Goal: Book appointment/travel/reservation

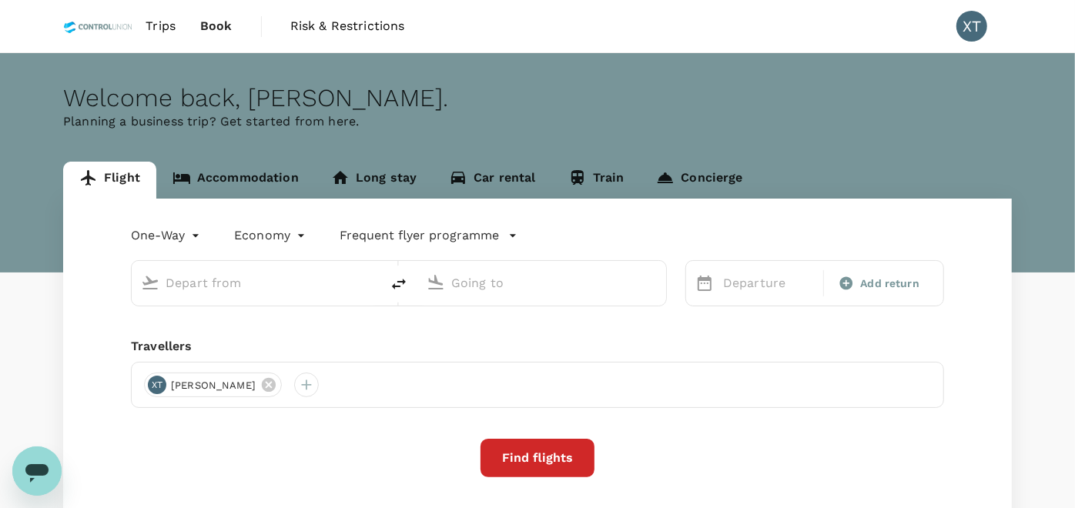
type input "roundtrip"
type input "Kuala Lumpur Intl ([GEOGRAPHIC_DATA])"
type input "Tawau (TWU)"
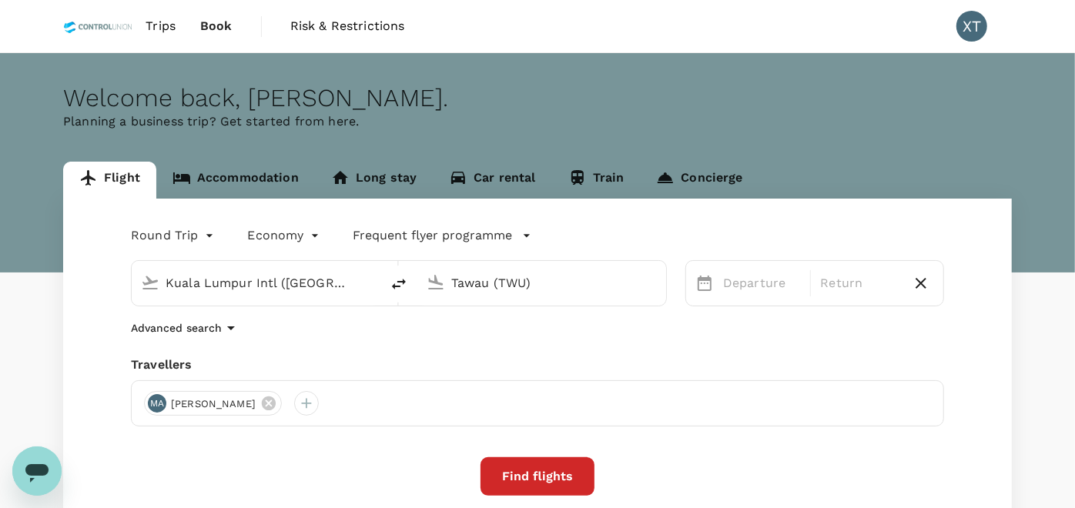
click at [233, 179] on link "Accommodation" at bounding box center [235, 180] width 159 height 37
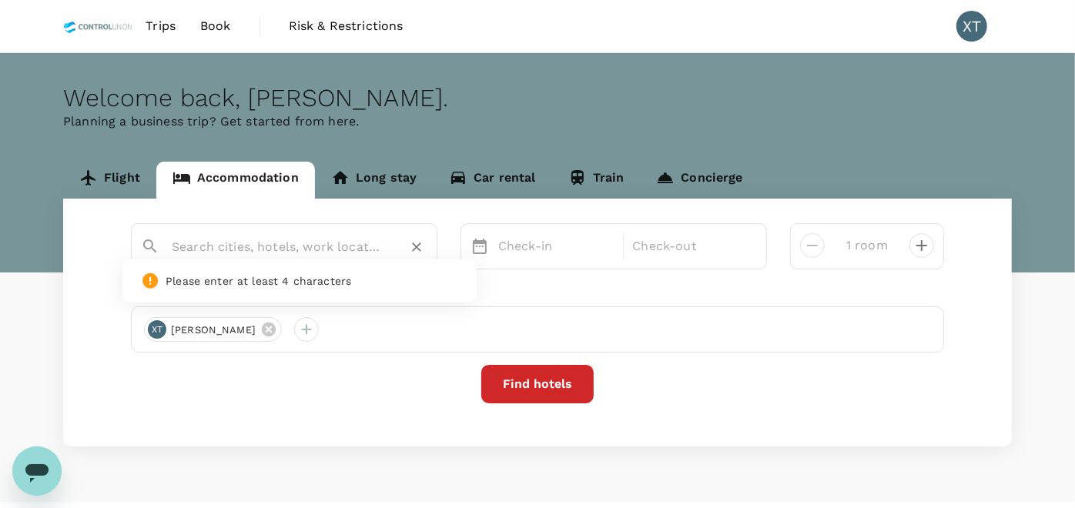
click at [297, 253] on input "text" at bounding box center [278, 247] width 213 height 24
click at [317, 289] on div "Rivertel" at bounding box center [294, 297] width 271 height 16
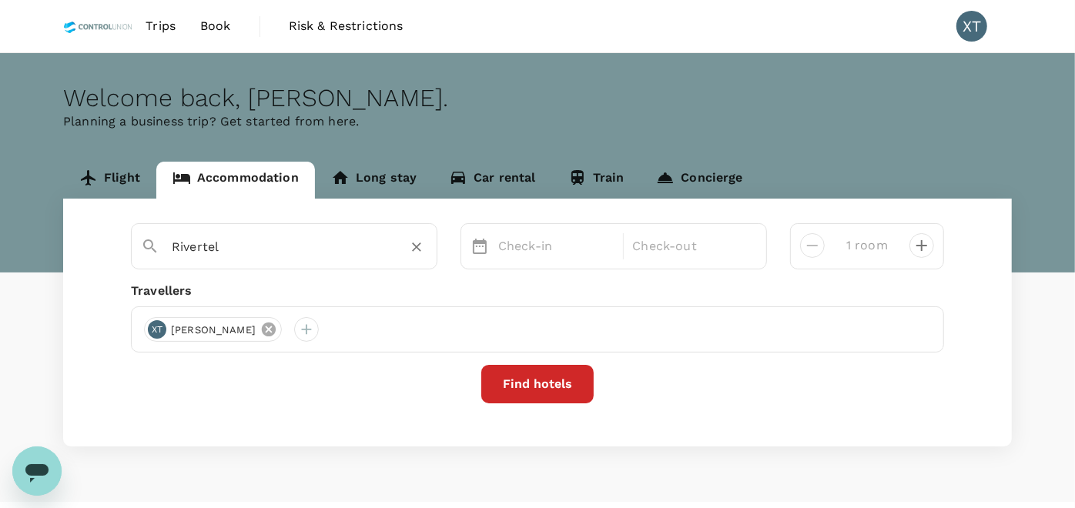
type input "Rivertel"
click at [260, 332] on icon at bounding box center [268, 329] width 17 height 17
click at [168, 329] on div at bounding box center [156, 329] width 25 height 25
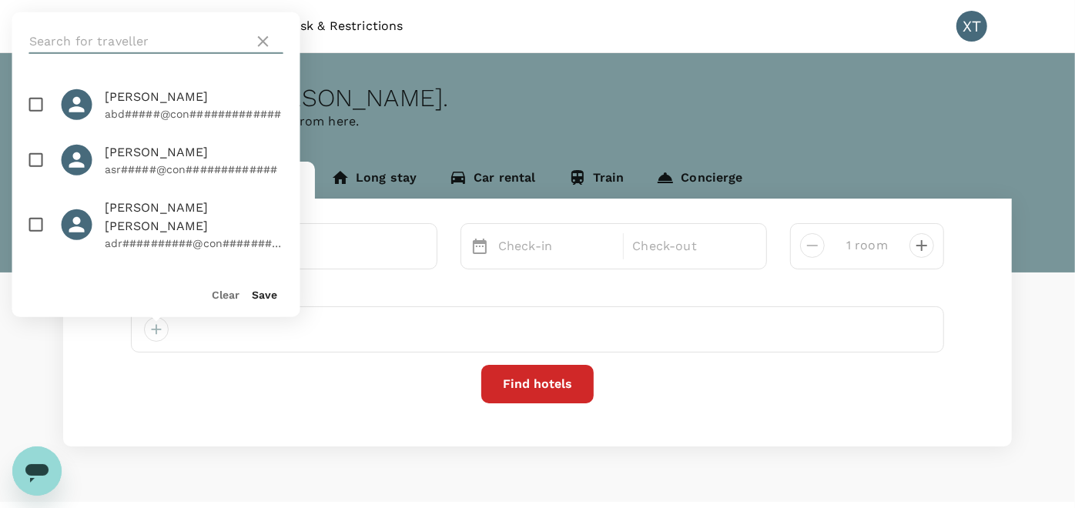
click at [121, 40] on input "text" at bounding box center [138, 41] width 219 height 25
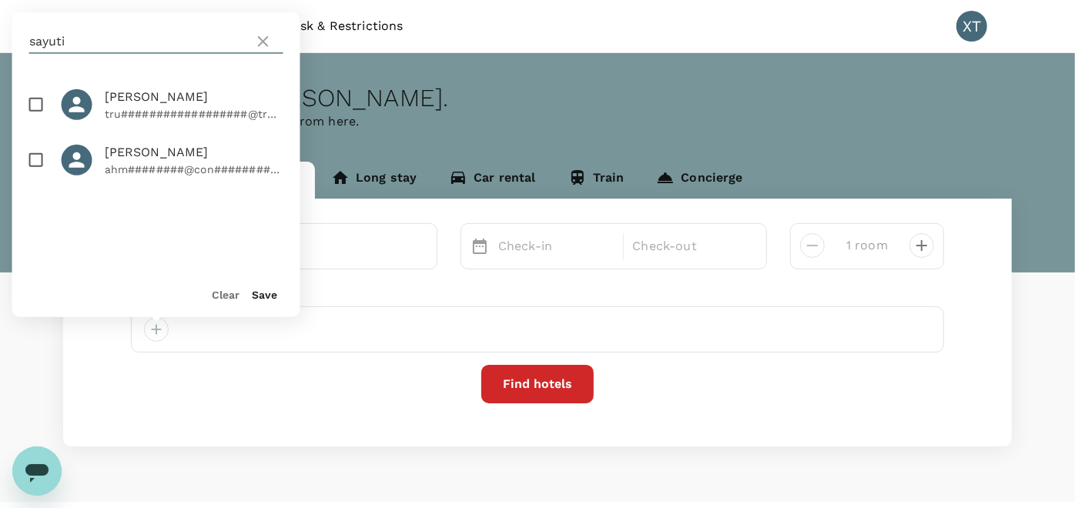
type input "sayuti"
click at [149, 111] on p "tru##################@tru#######" at bounding box center [194, 113] width 179 height 15
checkbox input "true"
click at [275, 293] on button "Save" at bounding box center [265, 295] width 25 height 12
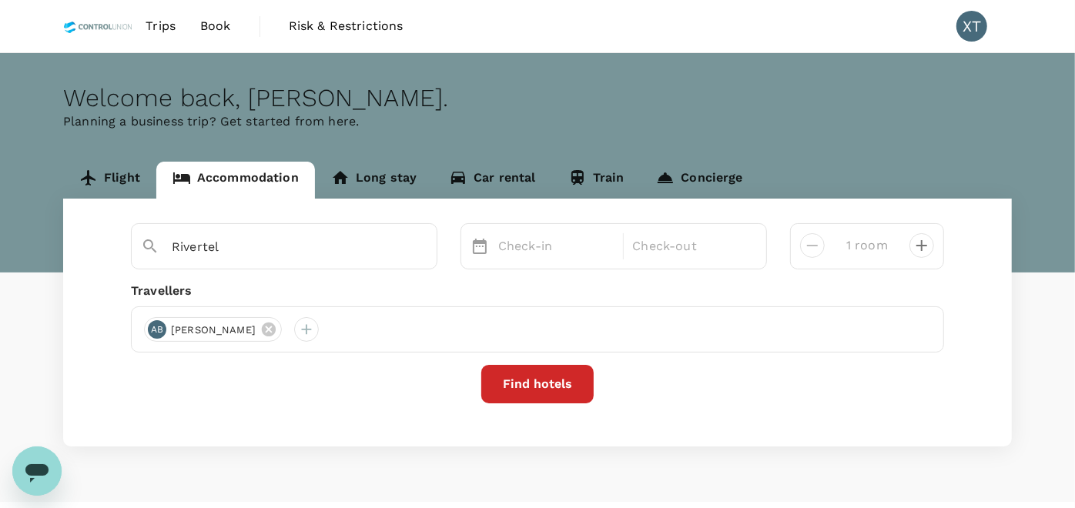
click at [296, 387] on div "Find hotels" at bounding box center [537, 384] width 813 height 39
click at [560, 245] on p "Check-in" at bounding box center [556, 246] width 116 height 18
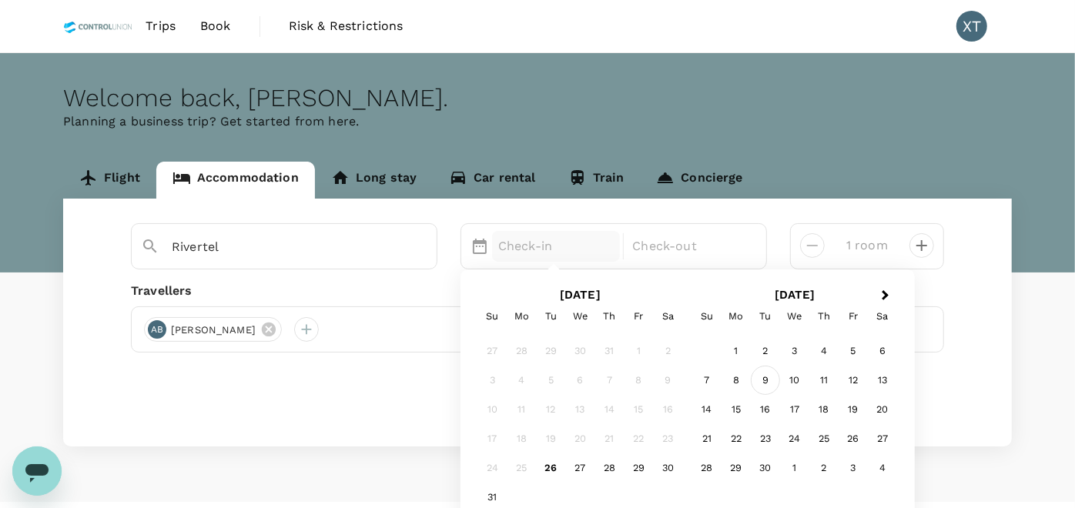
click at [761, 378] on div "9" at bounding box center [765, 380] width 29 height 29
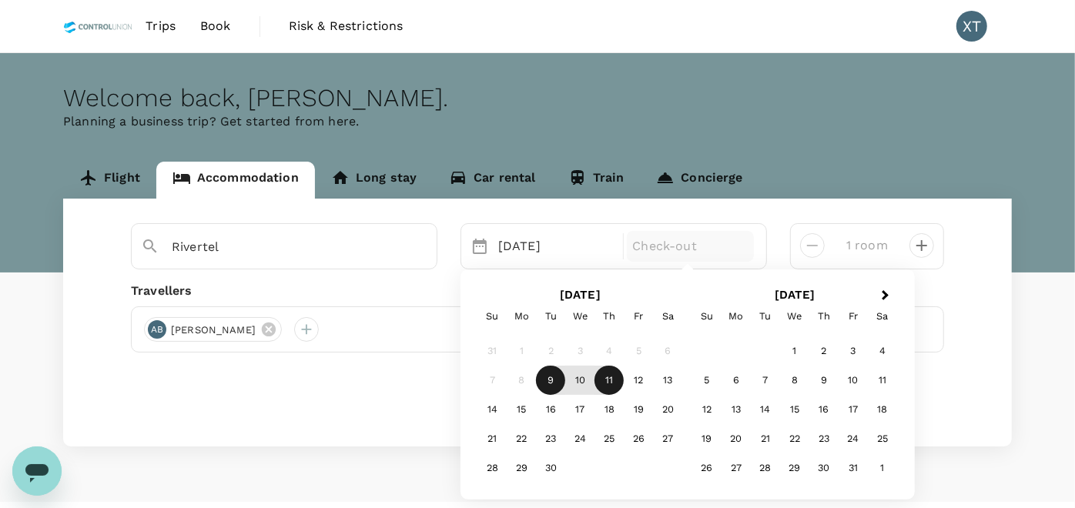
click at [609, 379] on div "11" at bounding box center [609, 380] width 29 height 29
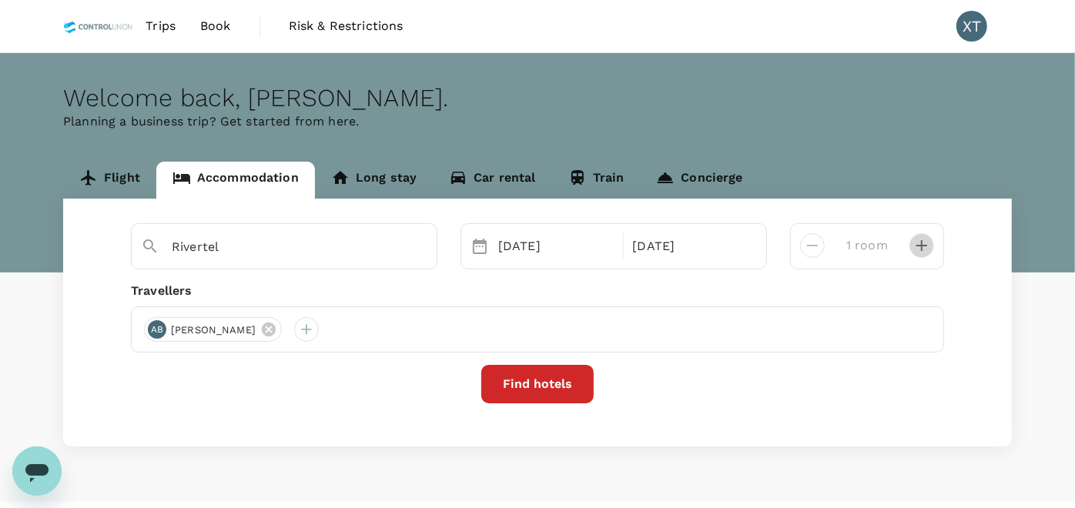
click at [924, 247] on icon "decrease" at bounding box center [922, 245] width 18 height 18
type input "2 rooms"
click at [551, 387] on button "Find hotels" at bounding box center [537, 384] width 112 height 39
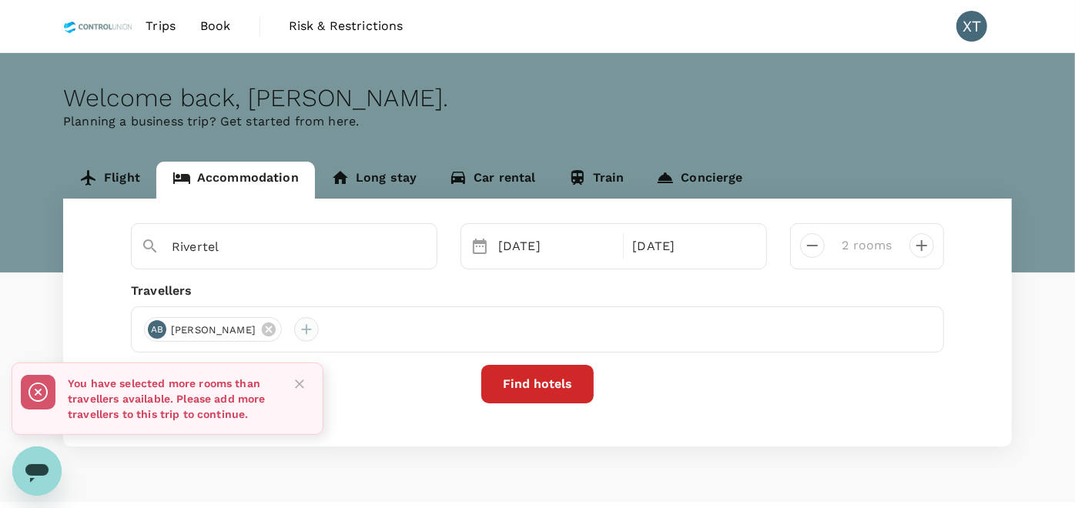
click at [319, 338] on div at bounding box center [306, 329] width 25 height 25
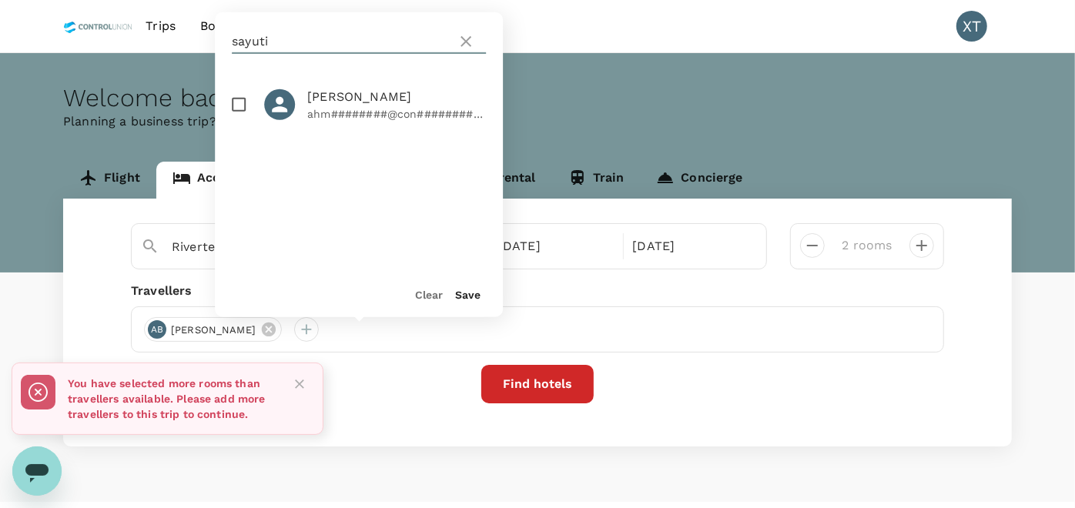
drag, startPoint x: 327, startPoint y: 48, endPoint x: 324, endPoint y: 32, distance: 16.5
click at [325, 45] on input "sayuti" at bounding box center [341, 41] width 219 height 25
drag, startPoint x: 243, startPoint y: 39, endPoint x: 122, endPoint y: 42, distance: 120.2
click at [122, 42] on div "Trips Book Risk & Restrictions XT Welcome back , [PERSON_NAME] . Planning a bus…" at bounding box center [537, 272] width 1075 height 544
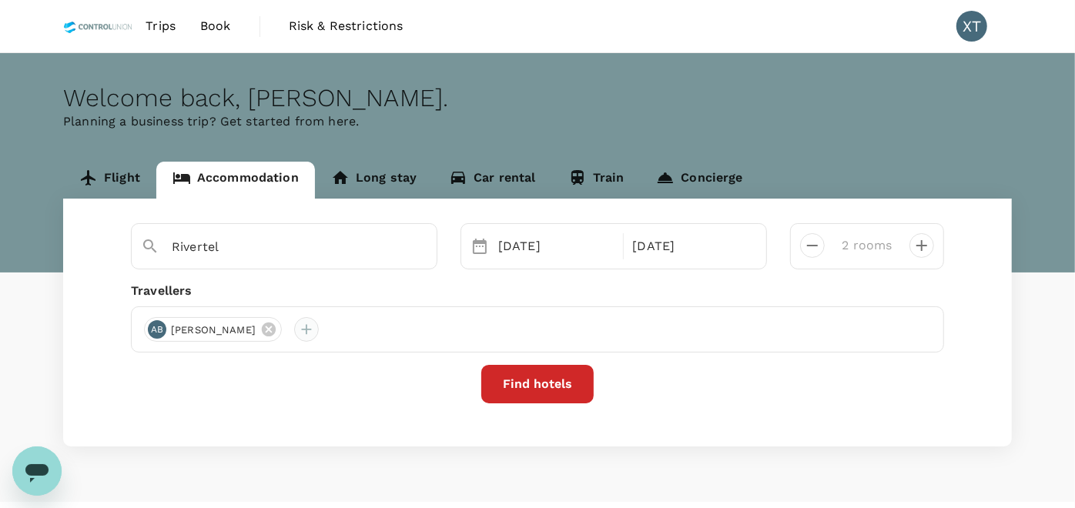
click at [319, 324] on div at bounding box center [306, 329] width 25 height 25
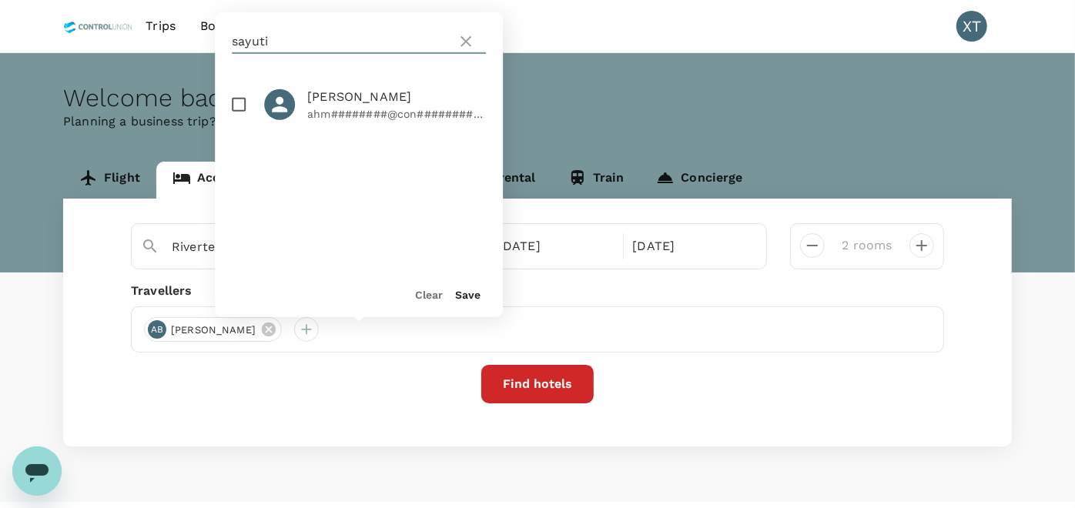
drag, startPoint x: 363, startPoint y: 46, endPoint x: 220, endPoint y: 46, distance: 142.5
click at [220, 46] on div "sayuti" at bounding box center [359, 41] width 288 height 59
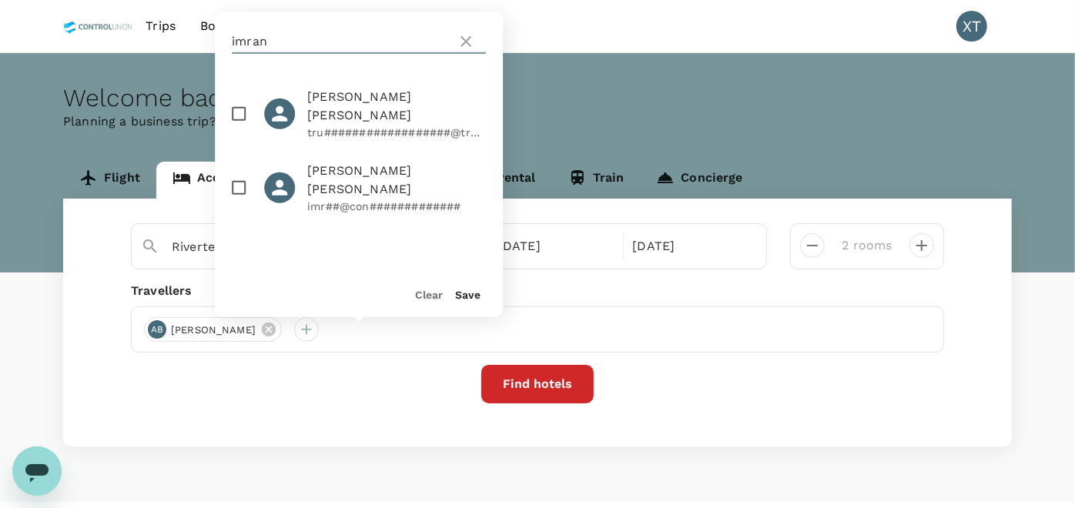
type input "imran"
click at [314, 99] on span "[PERSON_NAME] [PERSON_NAME]" at bounding box center [396, 106] width 179 height 37
checkbox input "true"
click at [466, 289] on button "Save" at bounding box center [467, 295] width 25 height 12
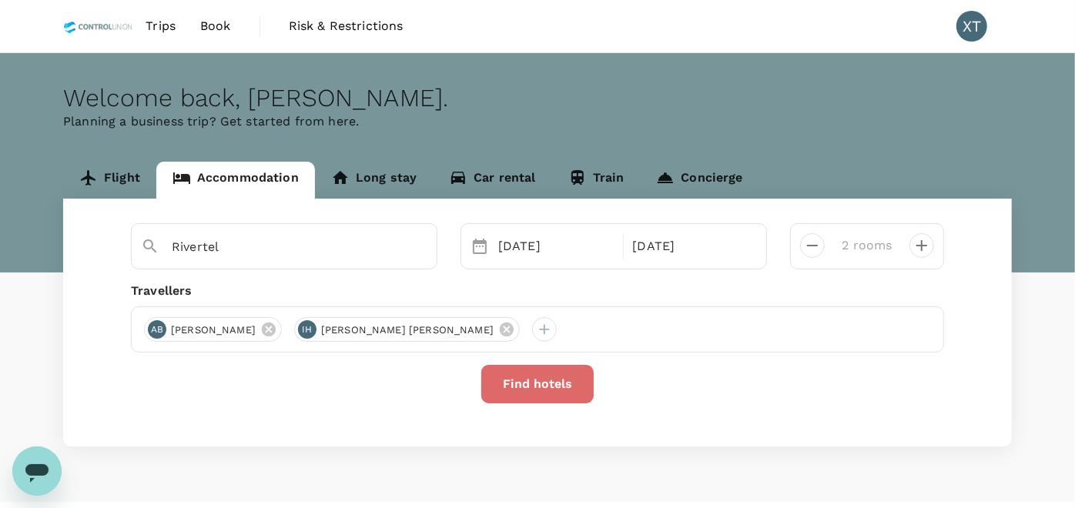
click at [506, 394] on button "Find hotels" at bounding box center [537, 384] width 112 height 39
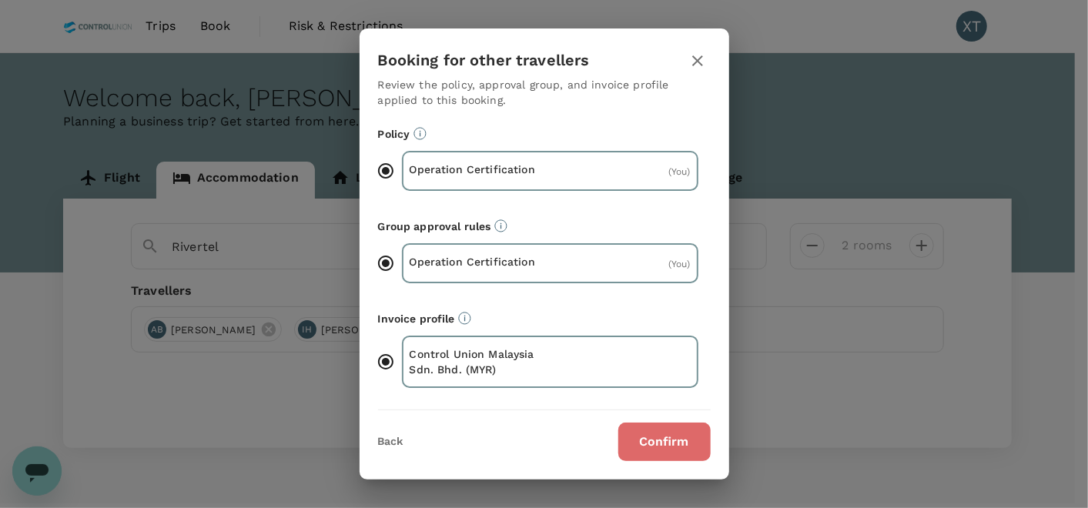
click at [638, 428] on button "Confirm" at bounding box center [665, 442] width 92 height 39
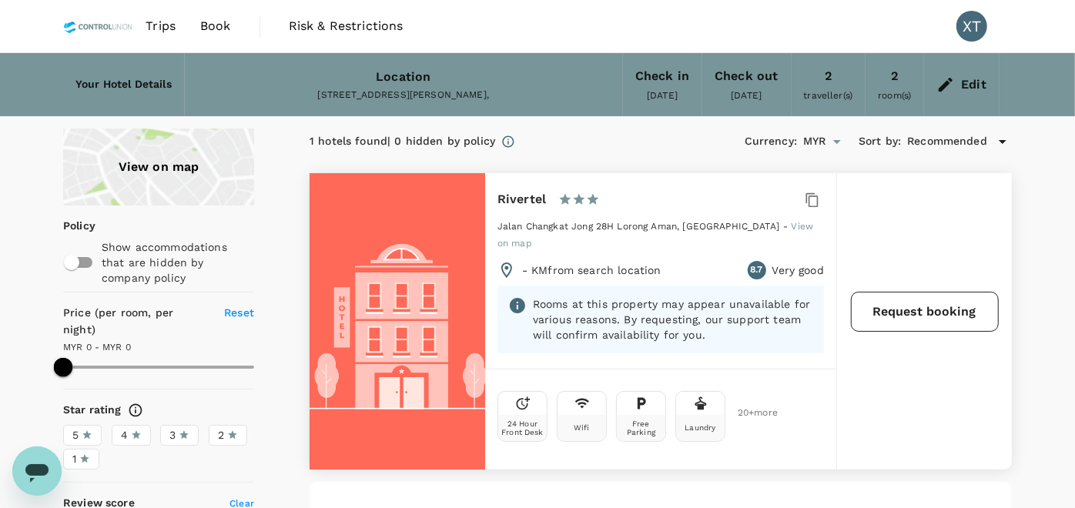
click at [879, 292] on button "Request booking" at bounding box center [925, 312] width 148 height 40
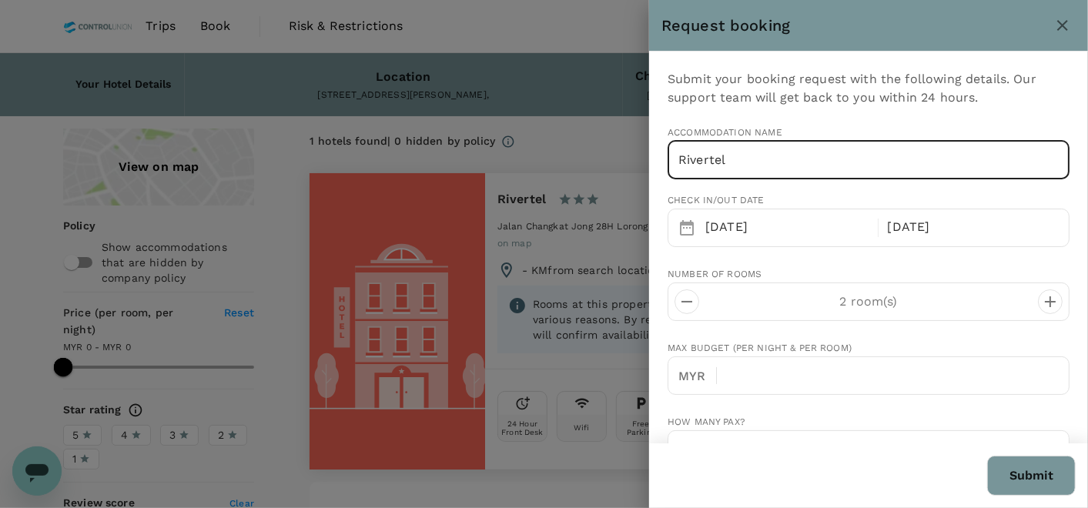
type input "[EMAIL_ADDRESS][DOMAIN_NAME]"
type input "60"
type input "0177491491"
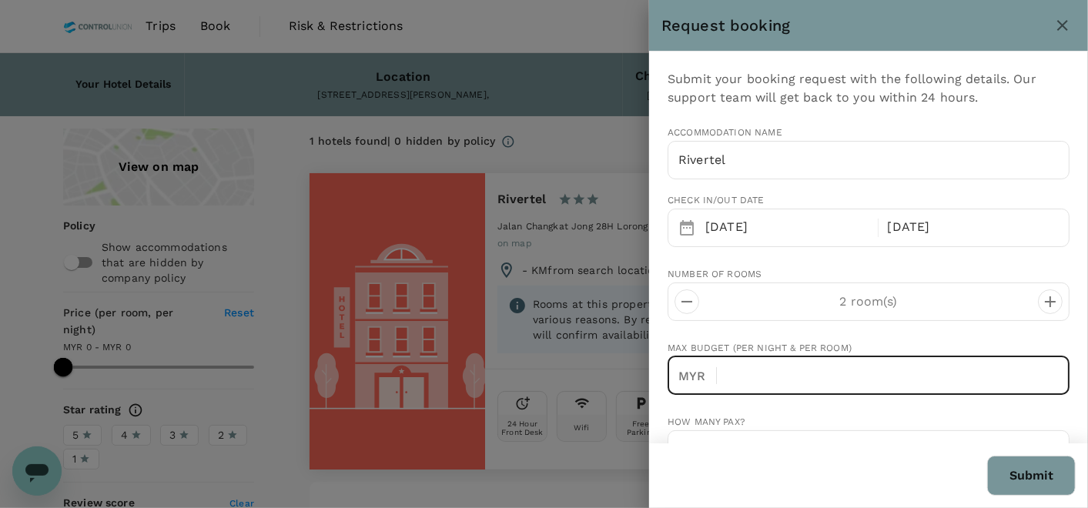
click at [938, 391] on input "text" at bounding box center [900, 376] width 340 height 39
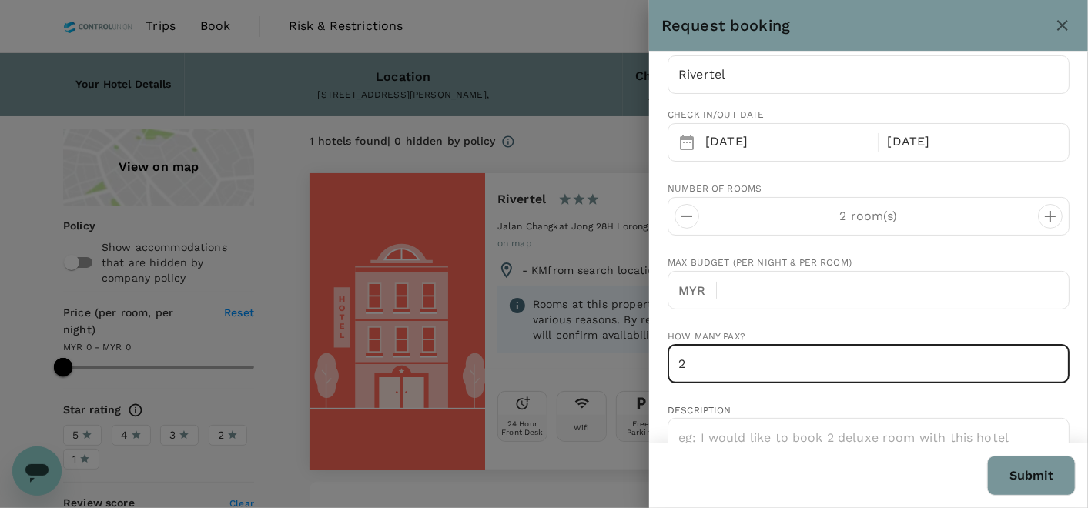
drag, startPoint x: 758, startPoint y: 365, endPoint x: 763, endPoint y: 373, distance: 9.4
click at [760, 367] on input "2" at bounding box center [869, 364] width 402 height 39
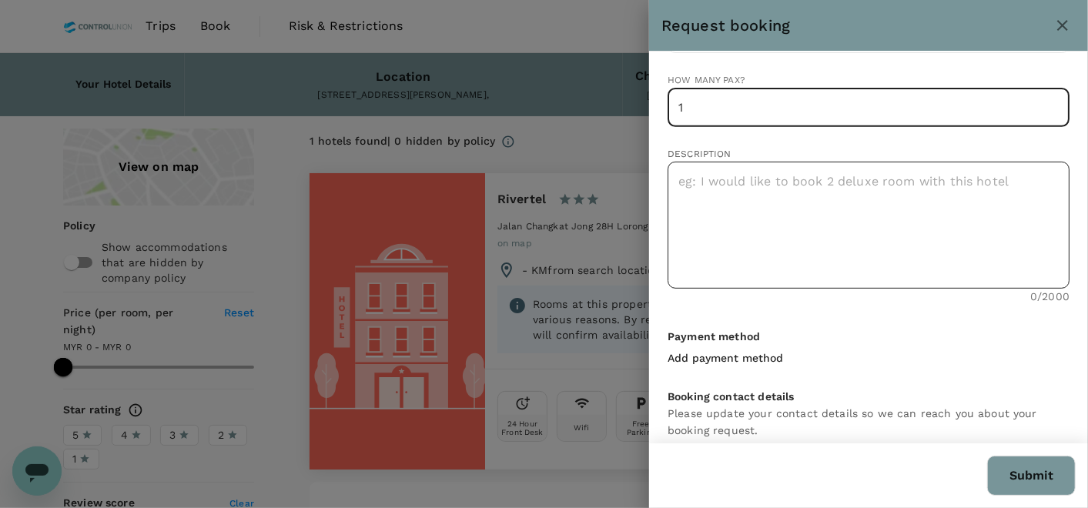
type input "1"
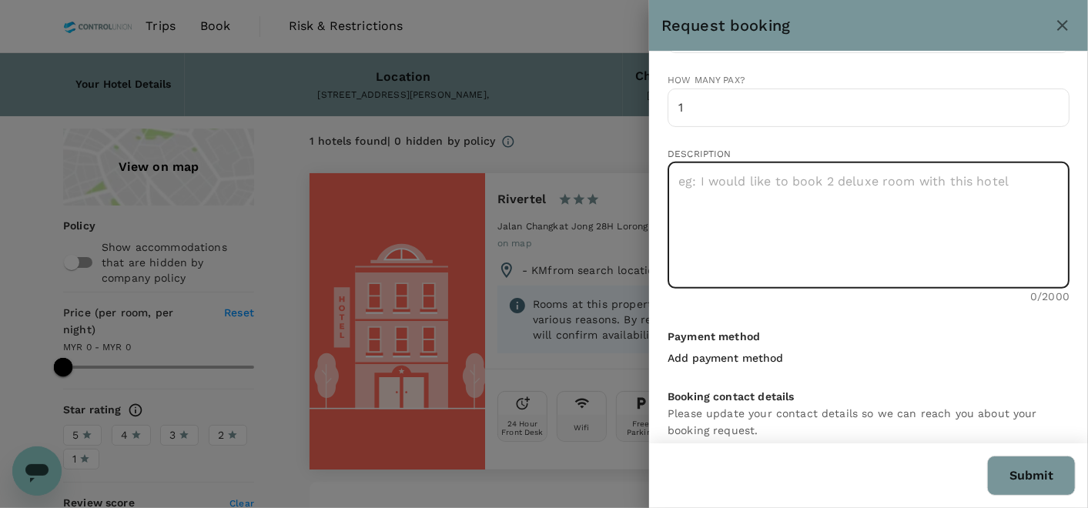
click at [783, 163] on textarea at bounding box center [869, 225] width 402 height 127
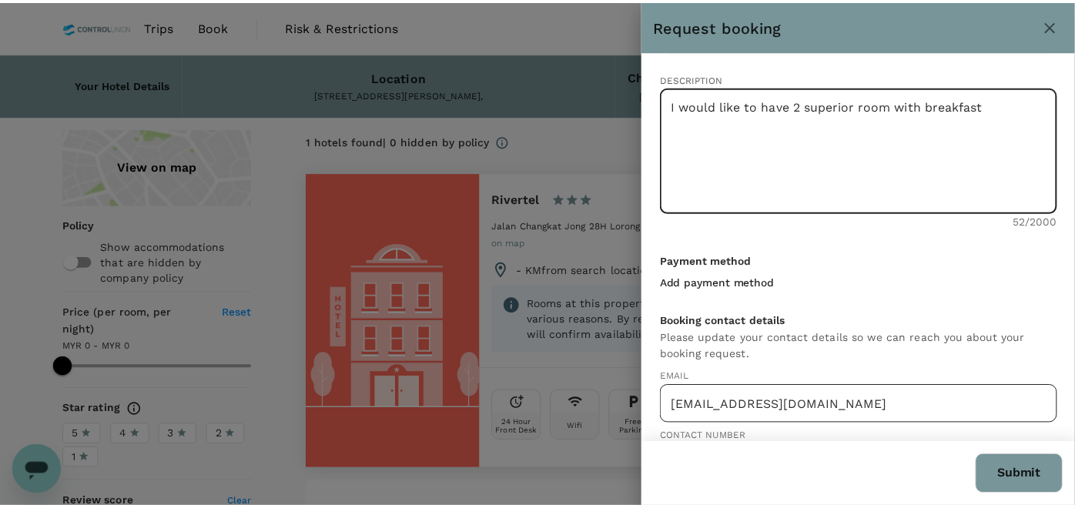
scroll to position [474, 0]
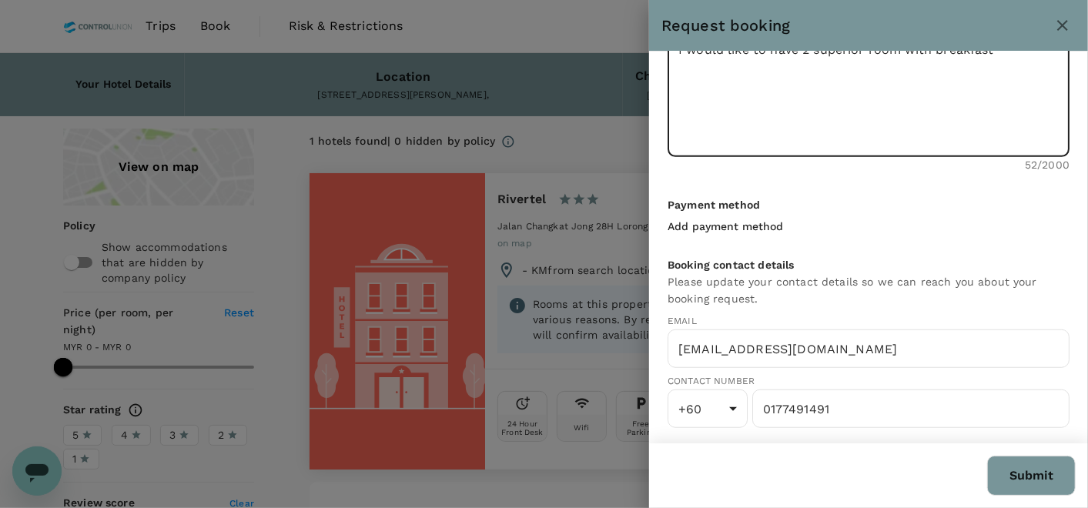
type textarea "I would like to have 2 superior room with breakfast"
click at [1027, 472] on button "Submit" at bounding box center [1032, 476] width 89 height 40
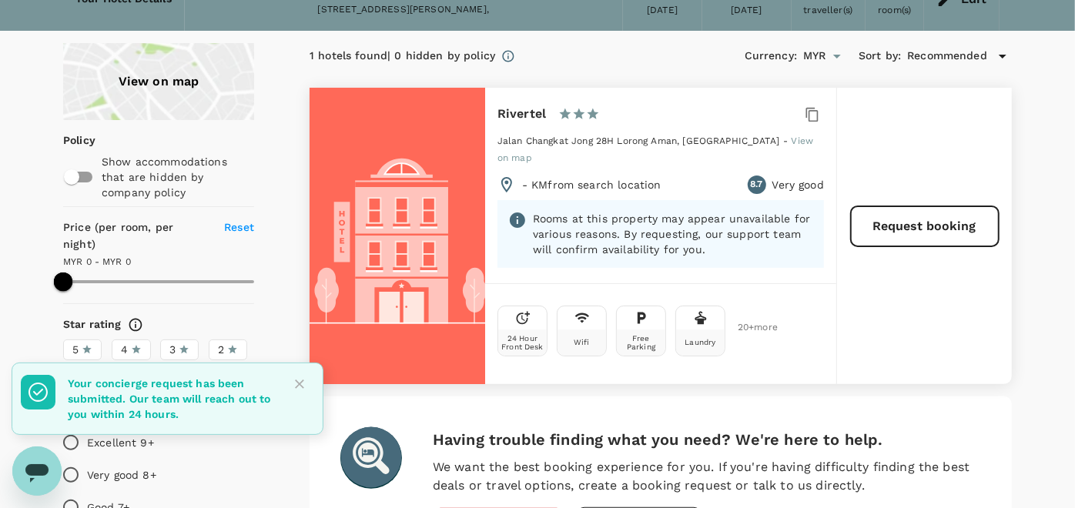
scroll to position [0, 0]
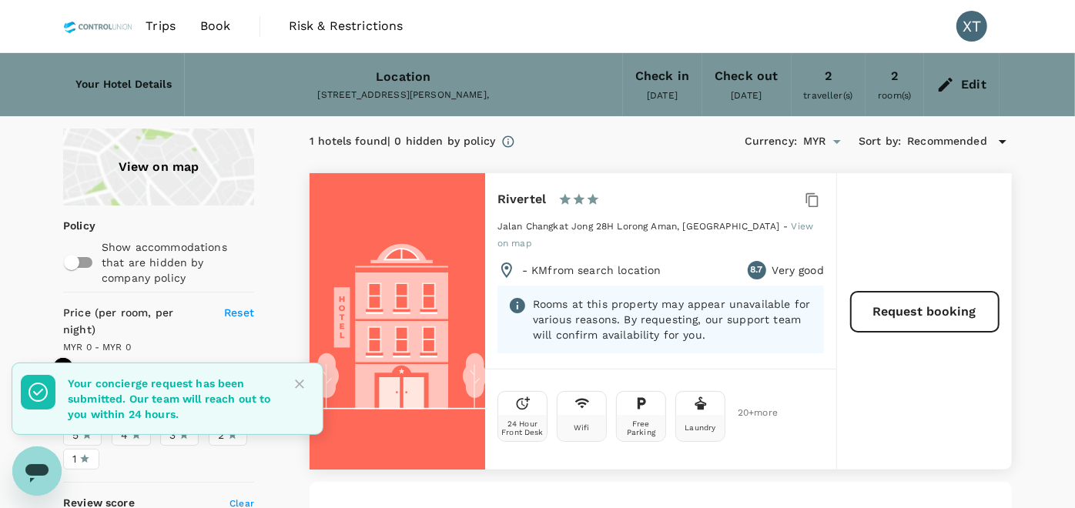
click at [119, 76] on h6 "Your Hotel Details" at bounding box center [123, 84] width 96 height 17
click at [122, 81] on h6 "Your Hotel Details" at bounding box center [123, 84] width 96 height 17
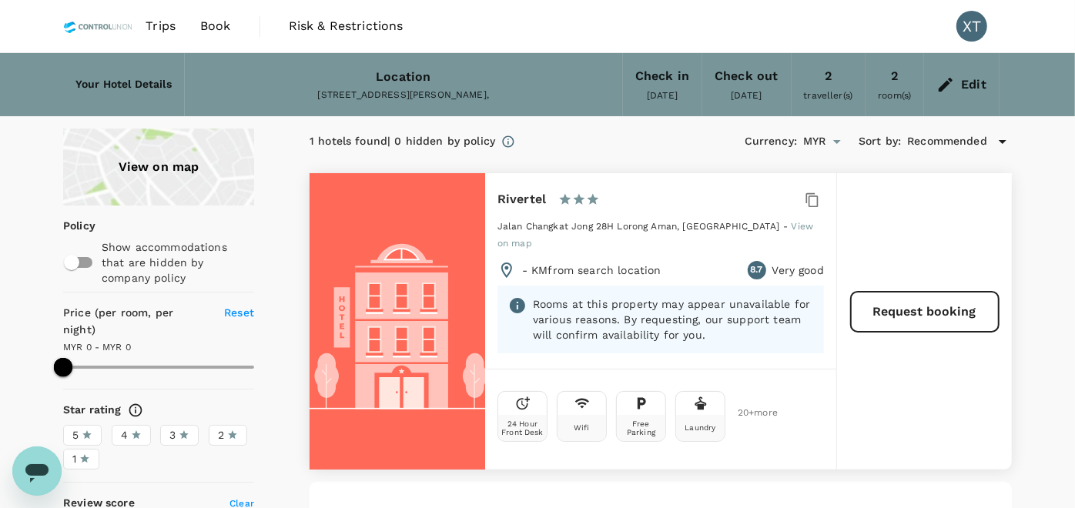
click at [959, 95] on div "Edit" at bounding box center [961, 85] width 75 height 54
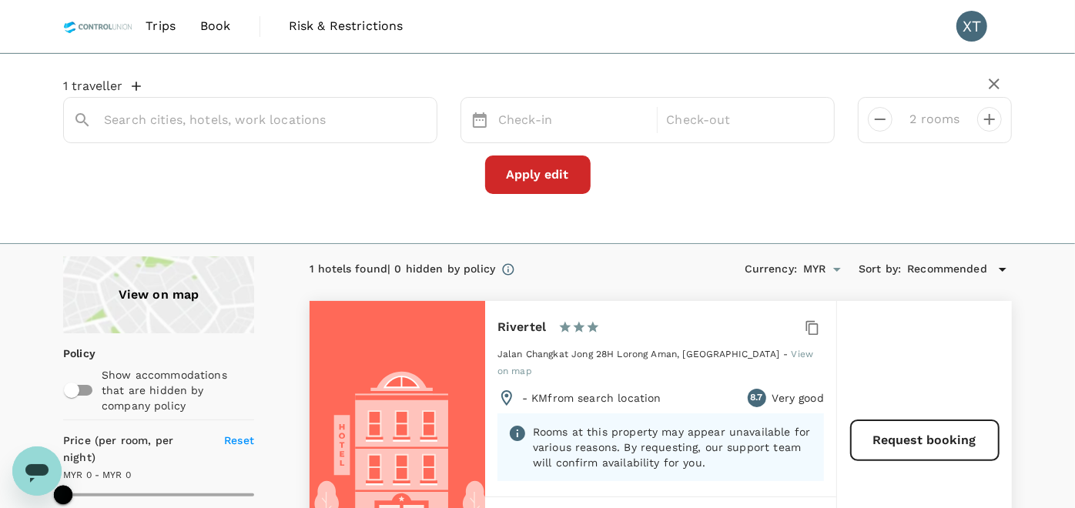
type input "Rivertel"
click at [882, 126] on icon "decrease" at bounding box center [880, 119] width 18 height 18
type input "1 room"
click at [108, 86] on button "2 travellers" at bounding box center [106, 86] width 86 height 15
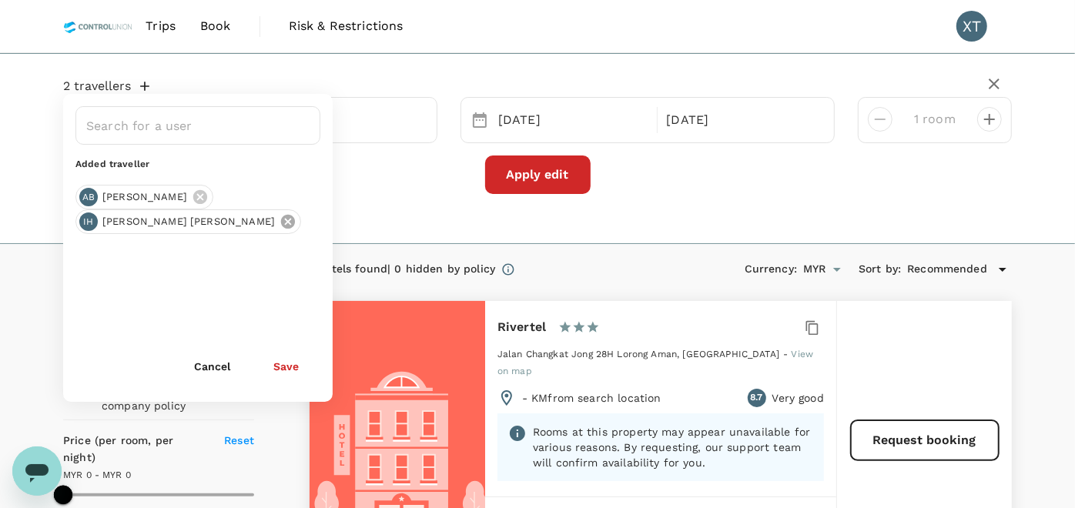
click at [280, 218] on icon at bounding box center [288, 221] width 17 height 17
drag, startPoint x: 334, startPoint y: 139, endPoint x: 356, endPoint y: 139, distance: 22.3
click at [334, 139] on div "Rivertel" at bounding box center [250, 120] width 374 height 46
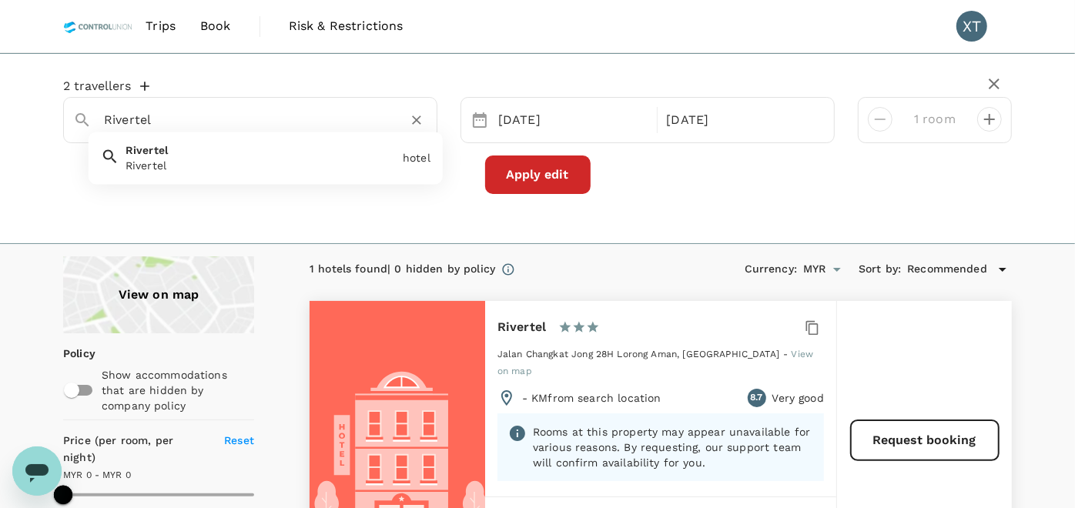
drag, startPoint x: 334, startPoint y: 125, endPoint x: 64, endPoint y: 131, distance: 269.7
click at [64, 131] on div "Rivertel" at bounding box center [244, 114] width 367 height 39
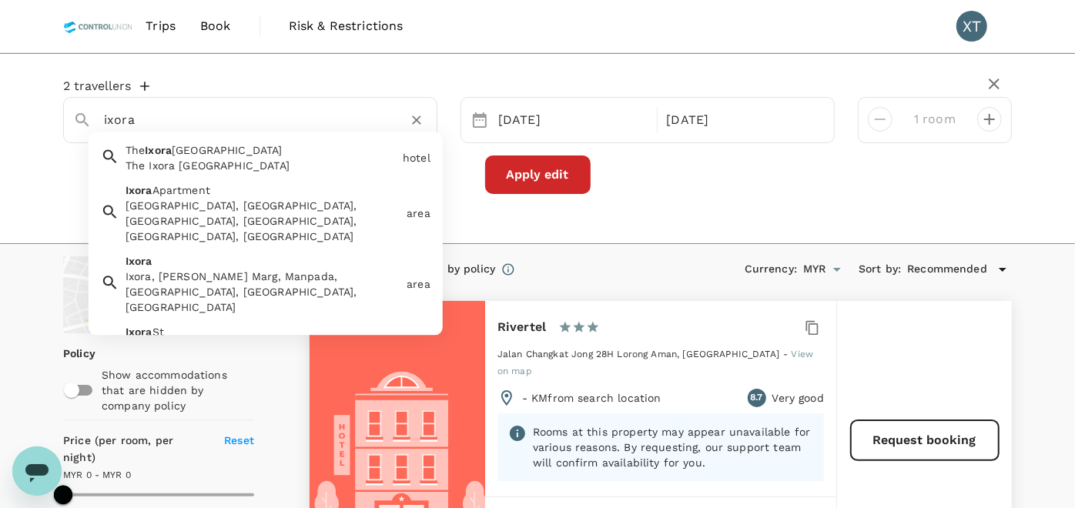
click at [242, 161] on div "The Ixora [GEOGRAPHIC_DATA]" at bounding box center [261, 165] width 271 height 15
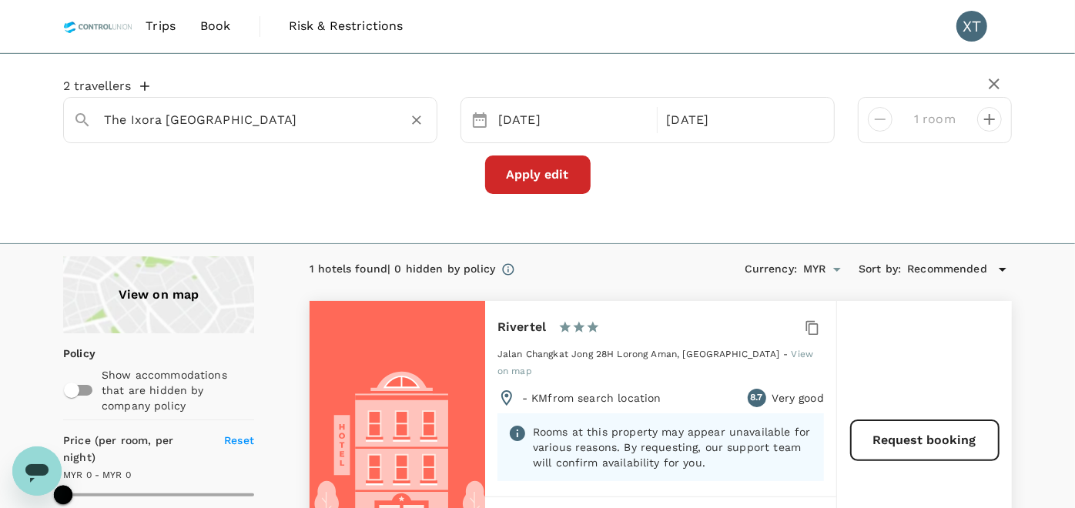
type input "The Ixora [GEOGRAPHIC_DATA]"
click at [550, 182] on button "Apply edit" at bounding box center [538, 175] width 106 height 39
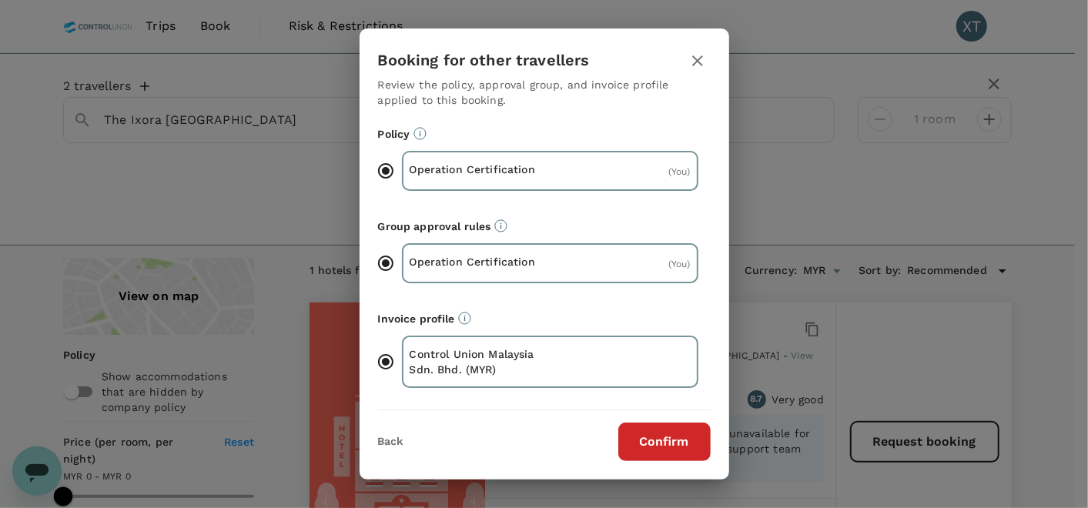
click at [702, 61] on icon "button" at bounding box center [698, 61] width 18 height 18
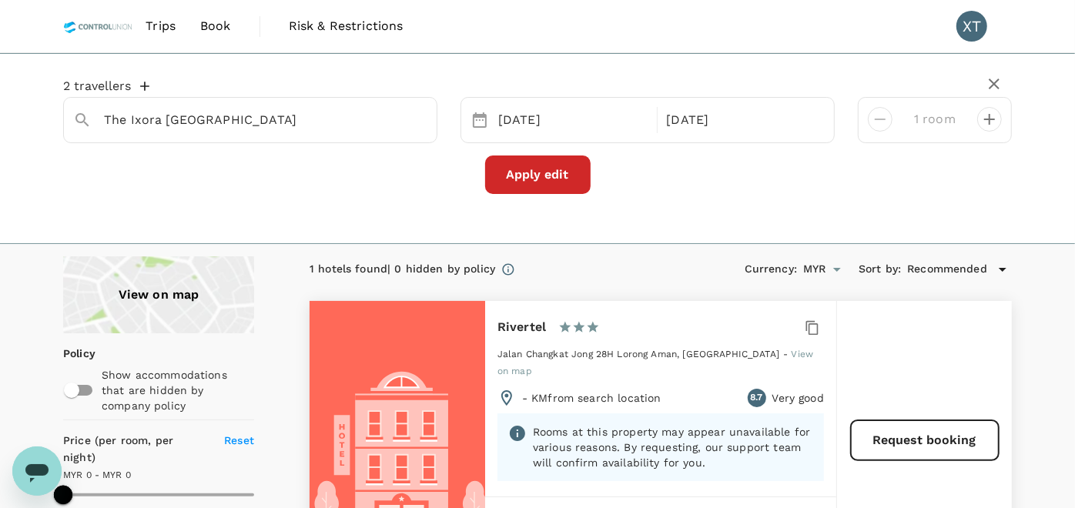
click at [552, 136] on div "[DATE] Sep" at bounding box center [648, 120] width 374 height 46
click at [548, 128] on div "[DATE]" at bounding box center [573, 121] width 162 height 30
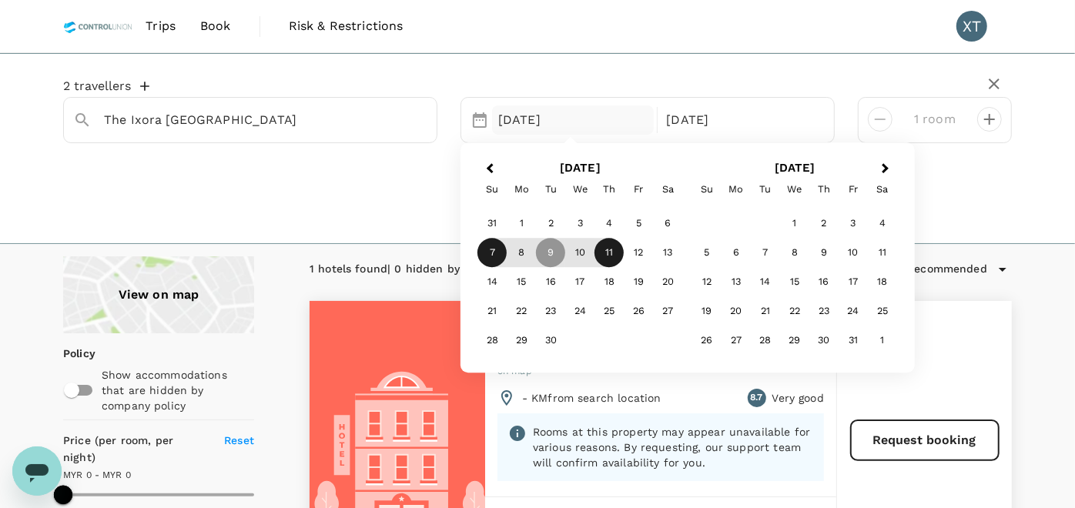
click at [483, 251] on div "7" at bounding box center [492, 253] width 29 height 29
click at [548, 250] on div "9" at bounding box center [550, 253] width 29 height 29
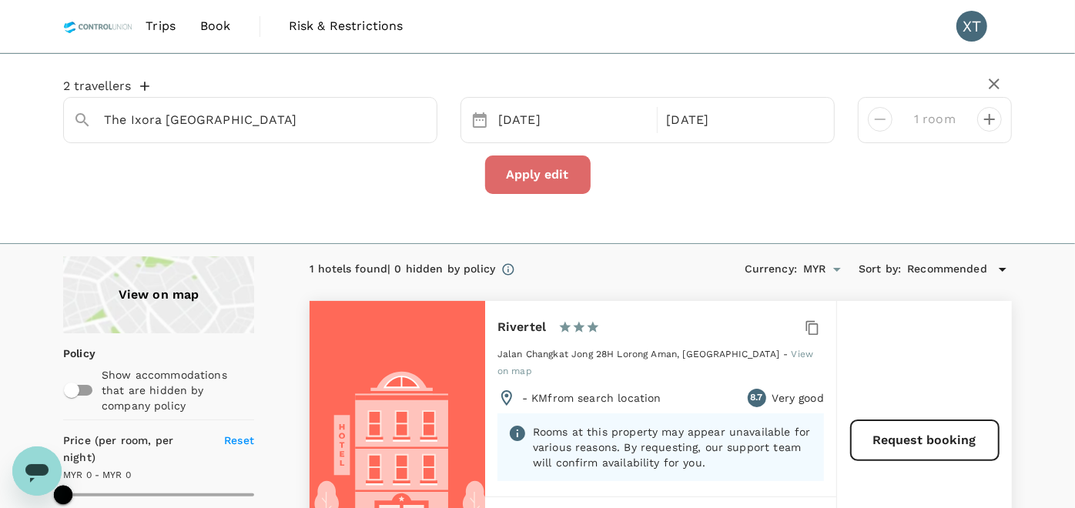
click at [556, 178] on button "Apply edit" at bounding box center [538, 175] width 106 height 39
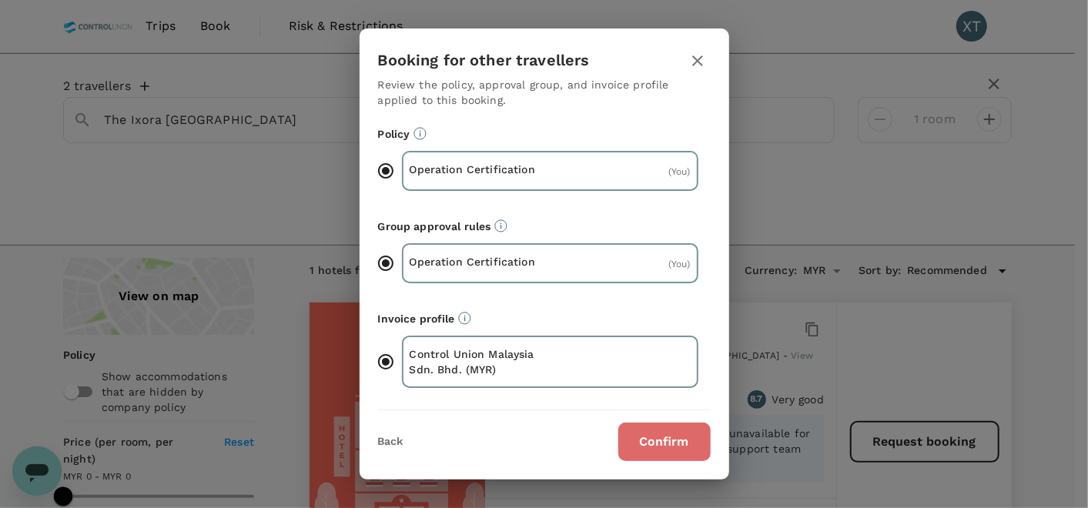
click at [648, 438] on button "Confirm" at bounding box center [665, 442] width 92 height 39
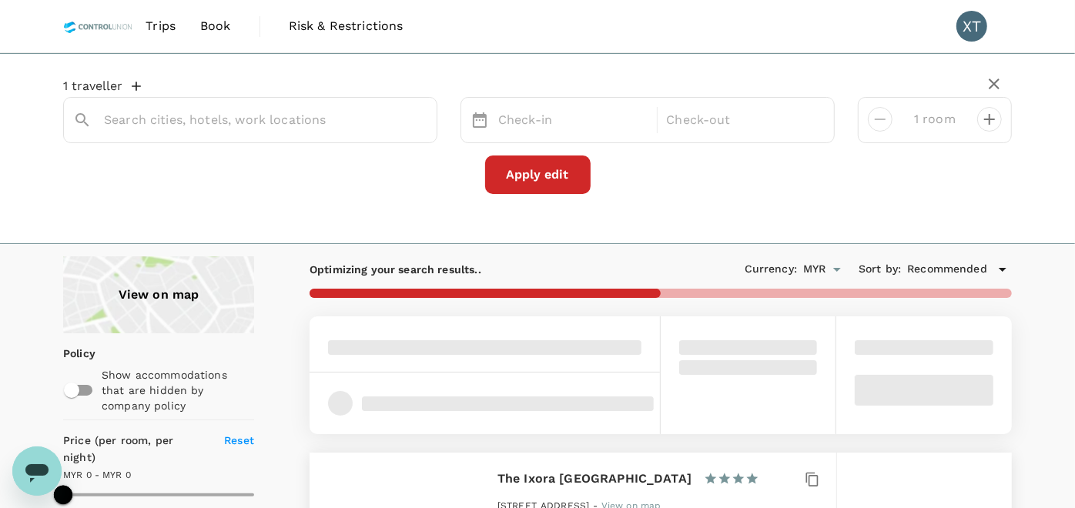
type input "The Ixora [GEOGRAPHIC_DATA]"
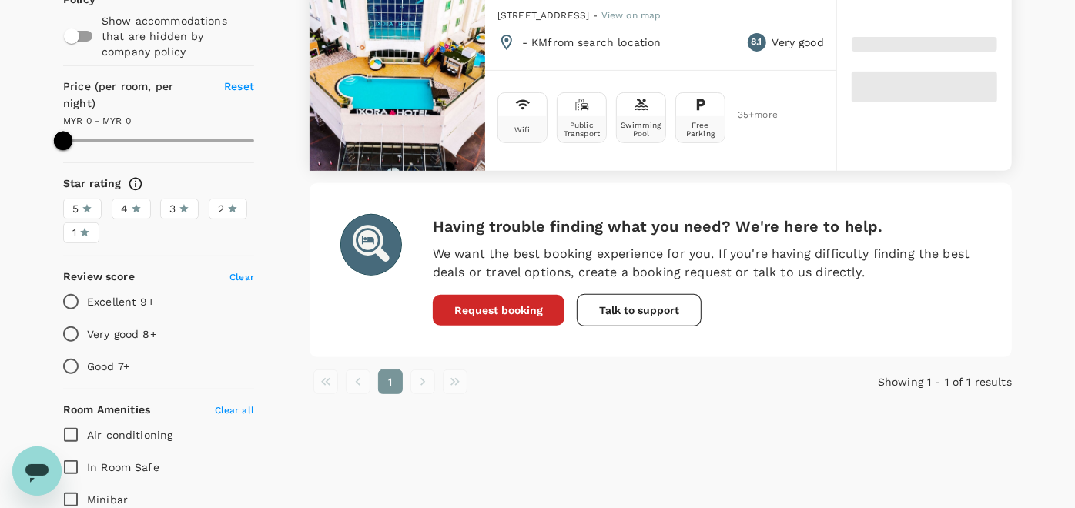
scroll to position [257, 0]
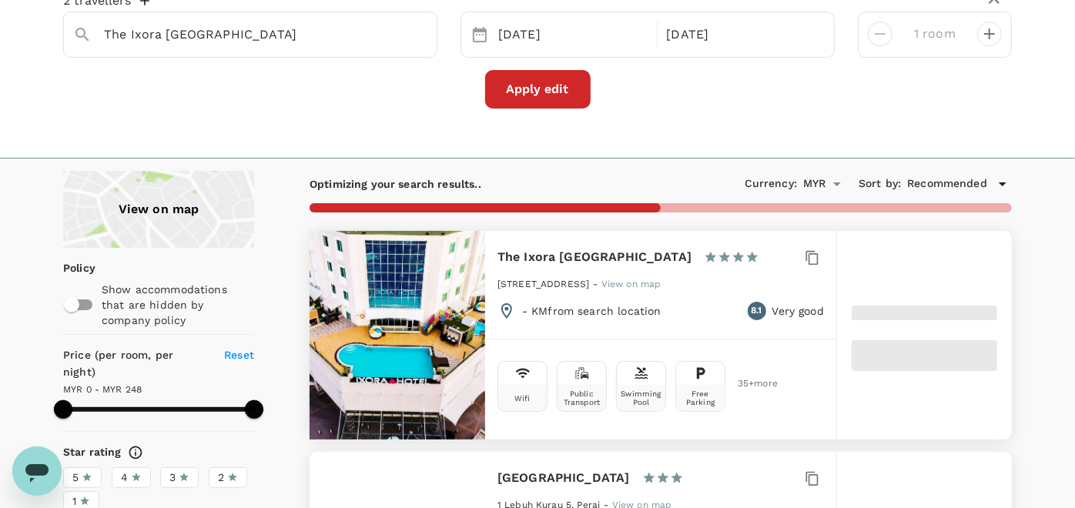
type input "196"
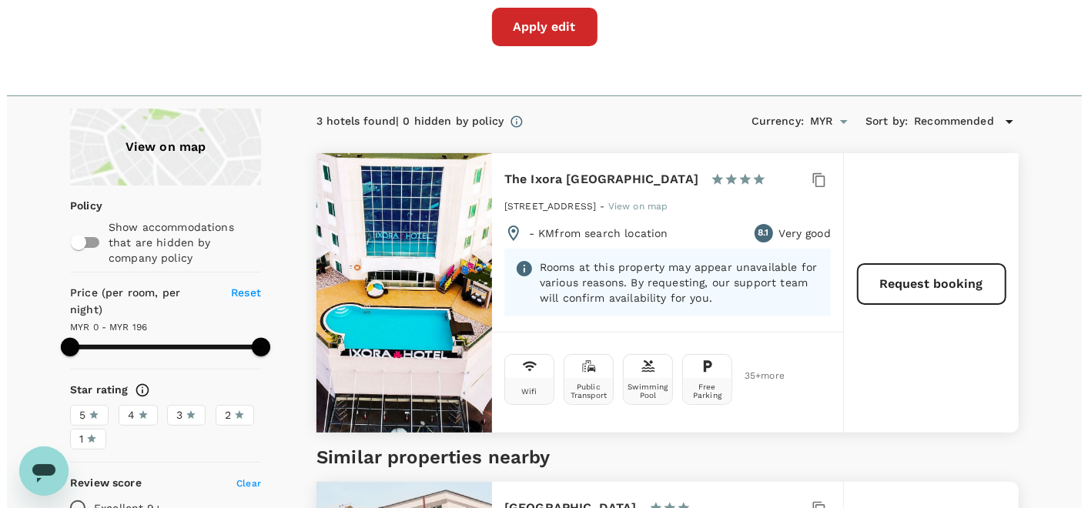
scroll to position [171, 0]
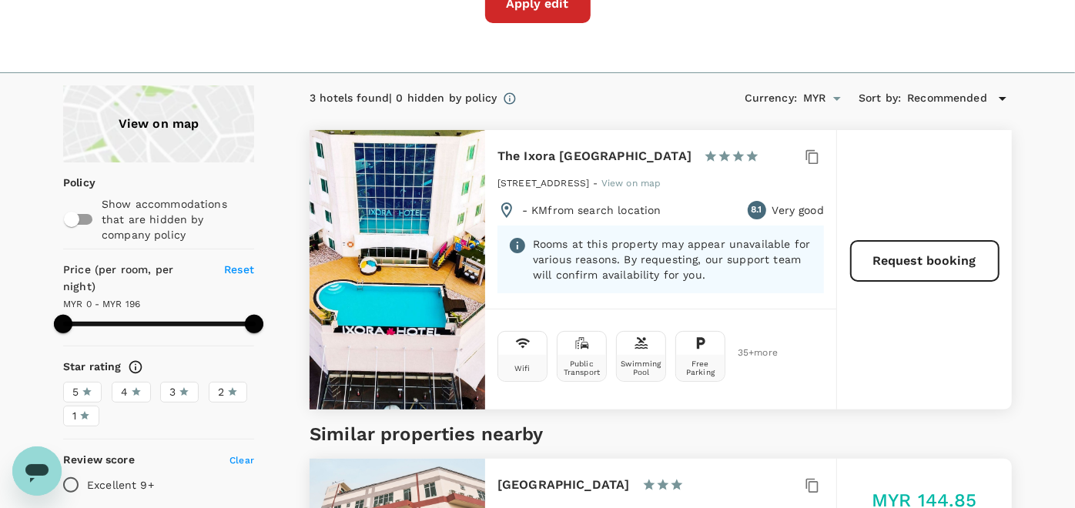
click at [928, 284] on div "Request booking" at bounding box center [925, 270] width 176 height 280
click at [928, 266] on button "Request booking" at bounding box center [925, 261] width 148 height 40
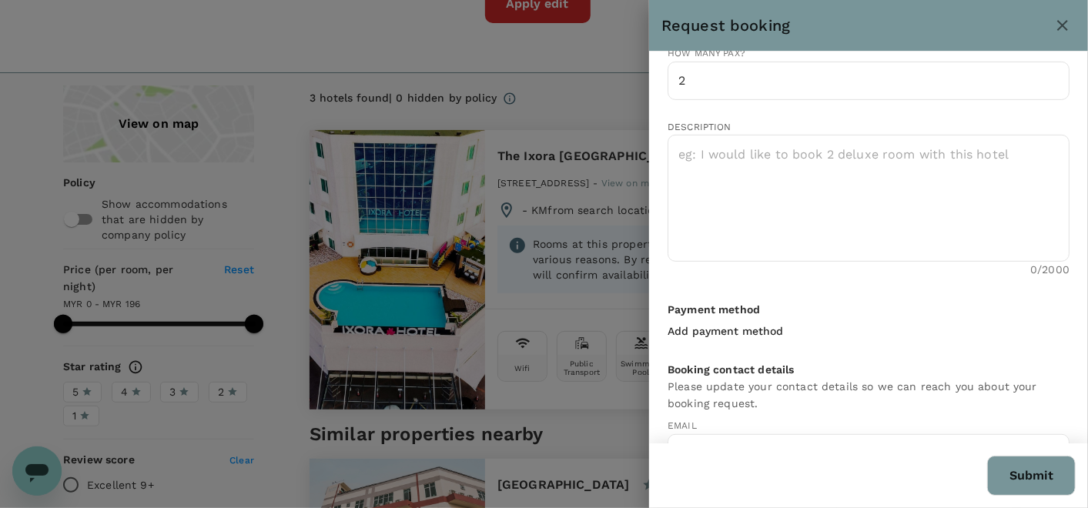
scroll to position [342, 0]
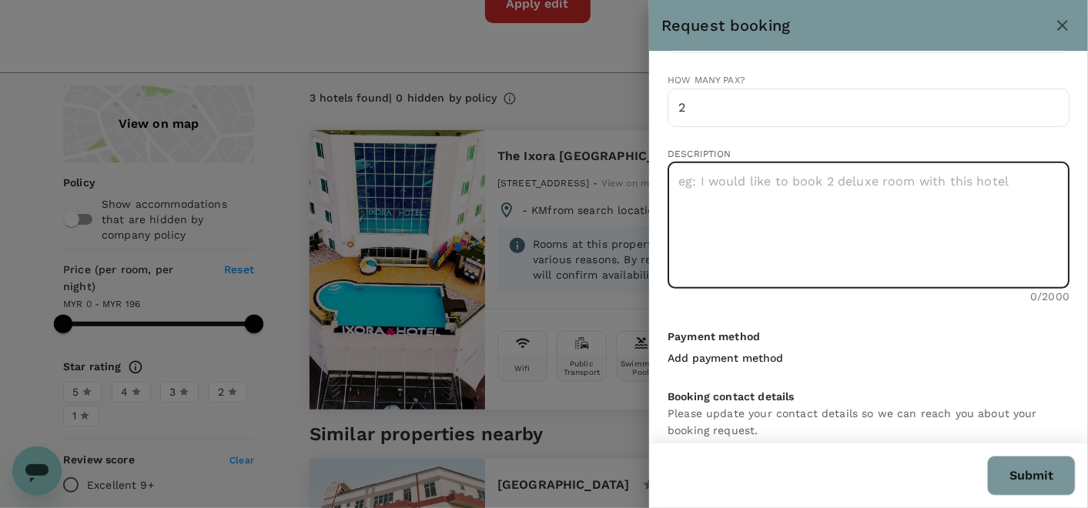
click at [781, 206] on textarea at bounding box center [869, 225] width 402 height 127
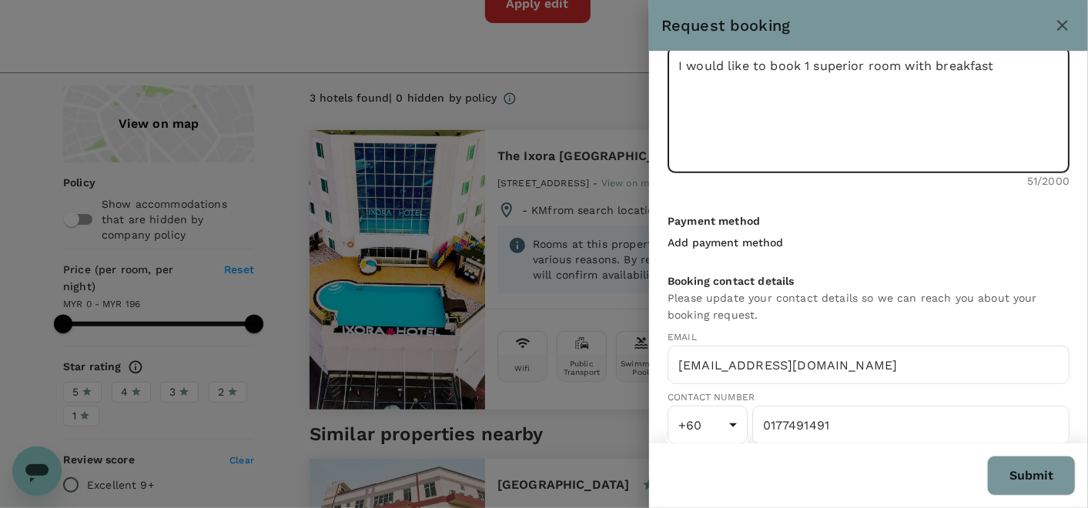
scroll to position [474, 0]
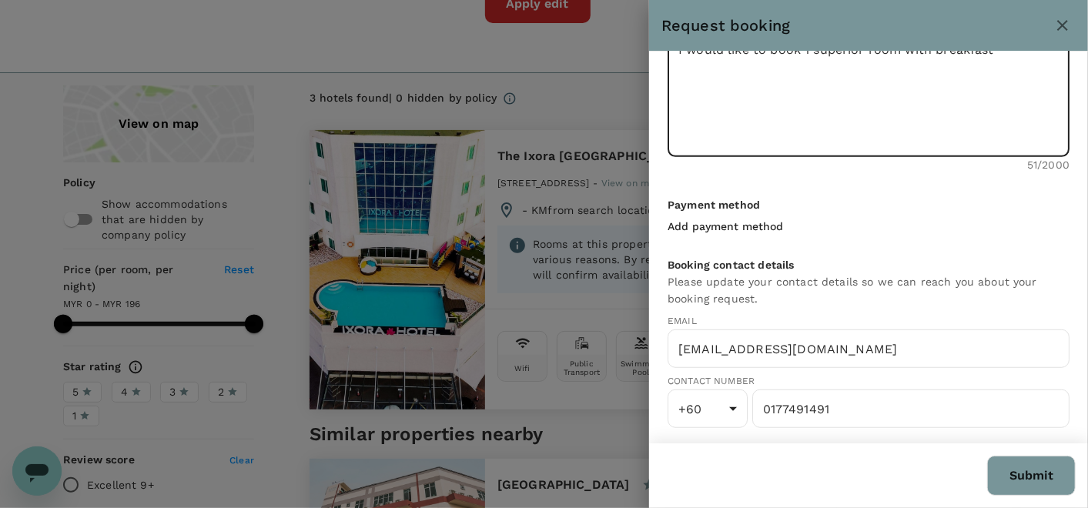
type textarea "I would like to book 1 superior room with breakfast"
click at [940, 179] on div "Payment method Add payment method" at bounding box center [869, 209] width 402 height 60
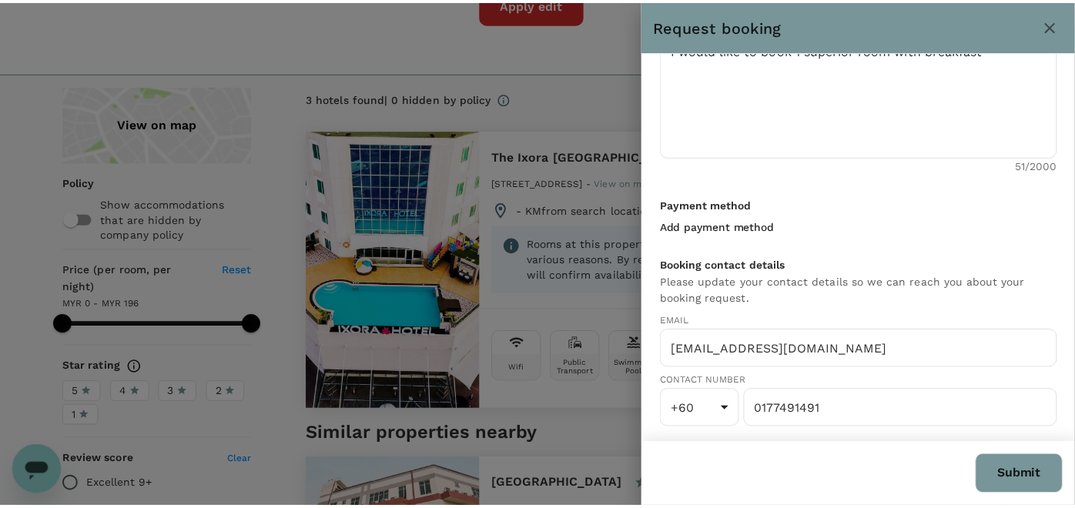
scroll to position [0, 0]
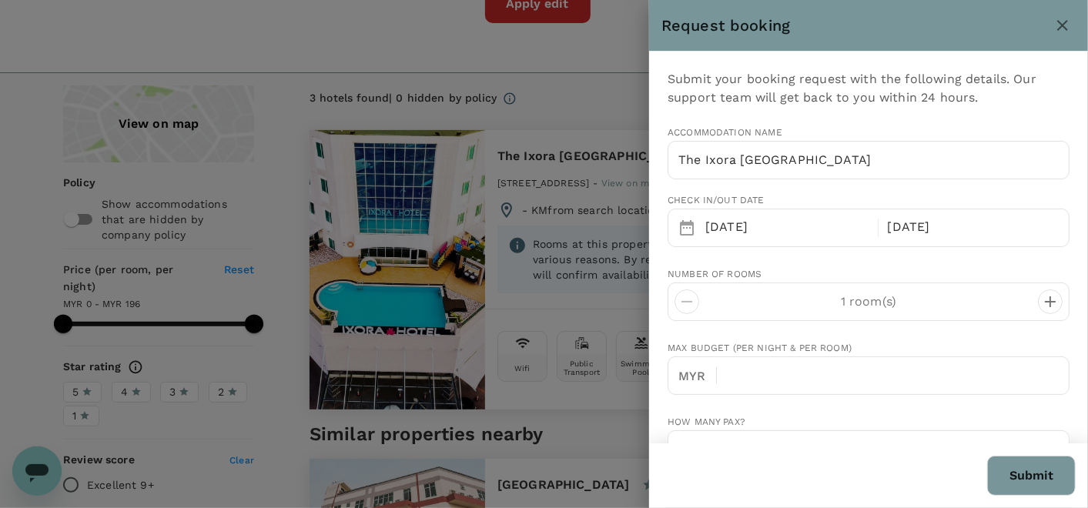
click at [1019, 483] on button "Submit" at bounding box center [1032, 476] width 89 height 40
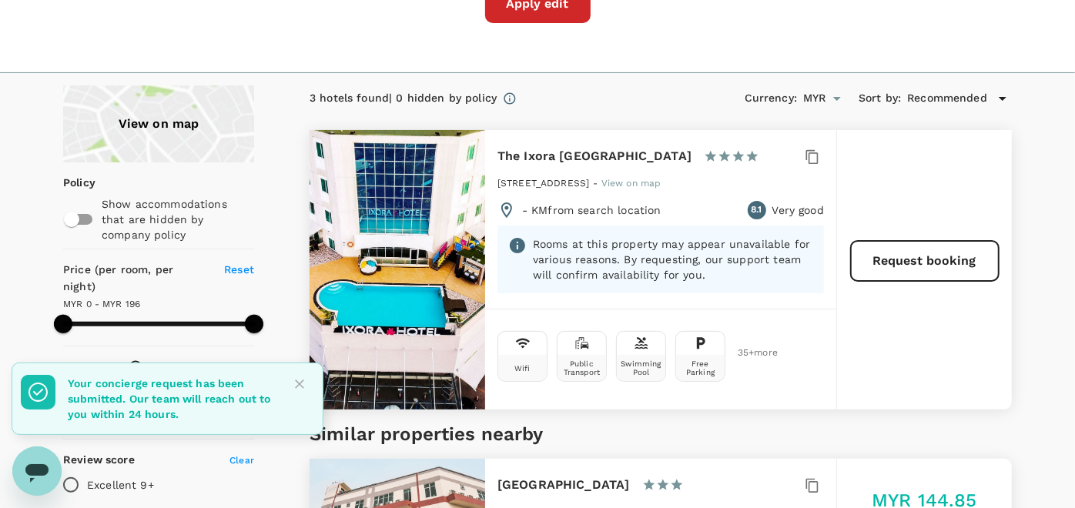
click at [675, 428] on h5 "Similar properties nearby" at bounding box center [661, 434] width 703 height 25
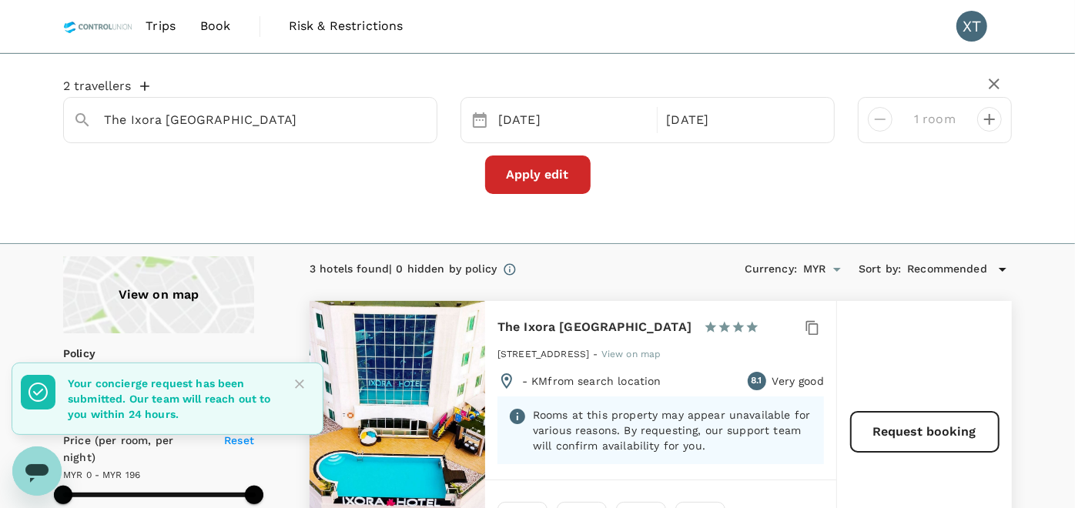
type input "196"
